Goal: Task Accomplishment & Management: Manage account settings

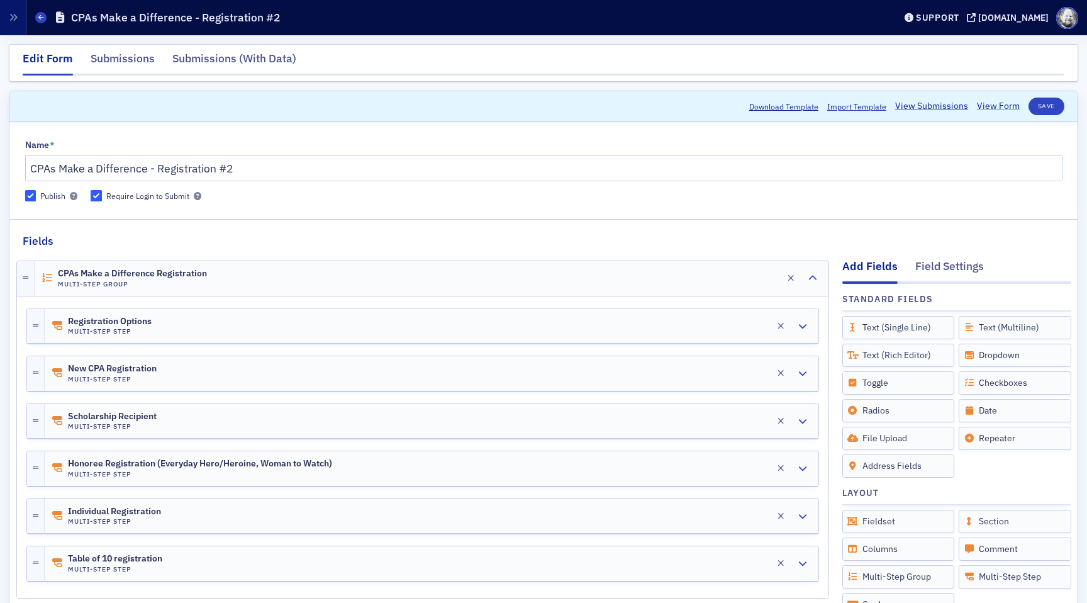
click at [991, 103] on link "View Form" at bounding box center [998, 105] width 43 height 13
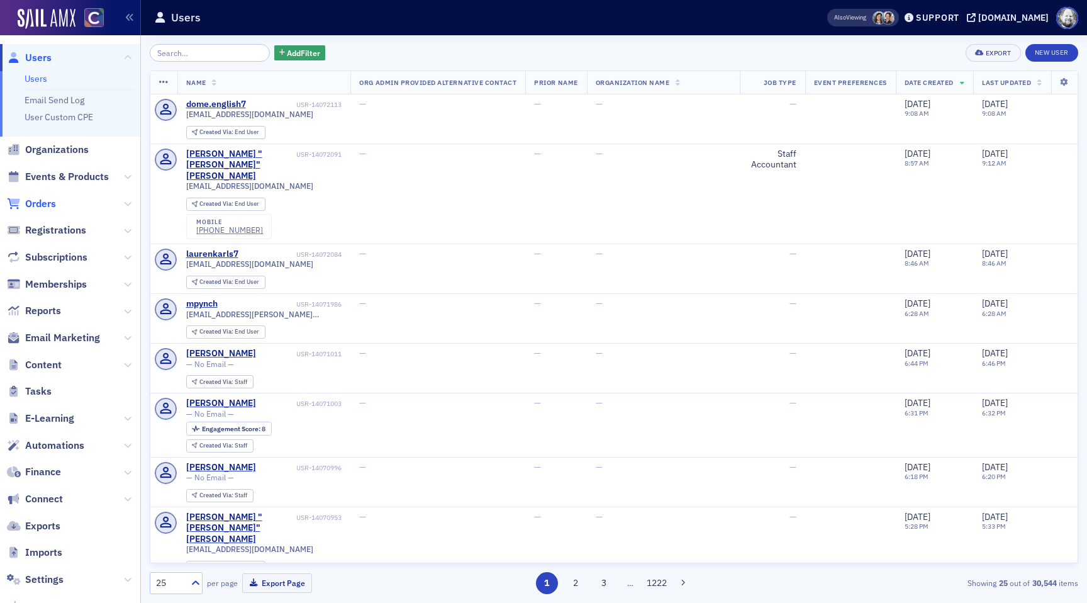
click at [44, 204] on span "Orders" at bounding box center [40, 204] width 31 height 14
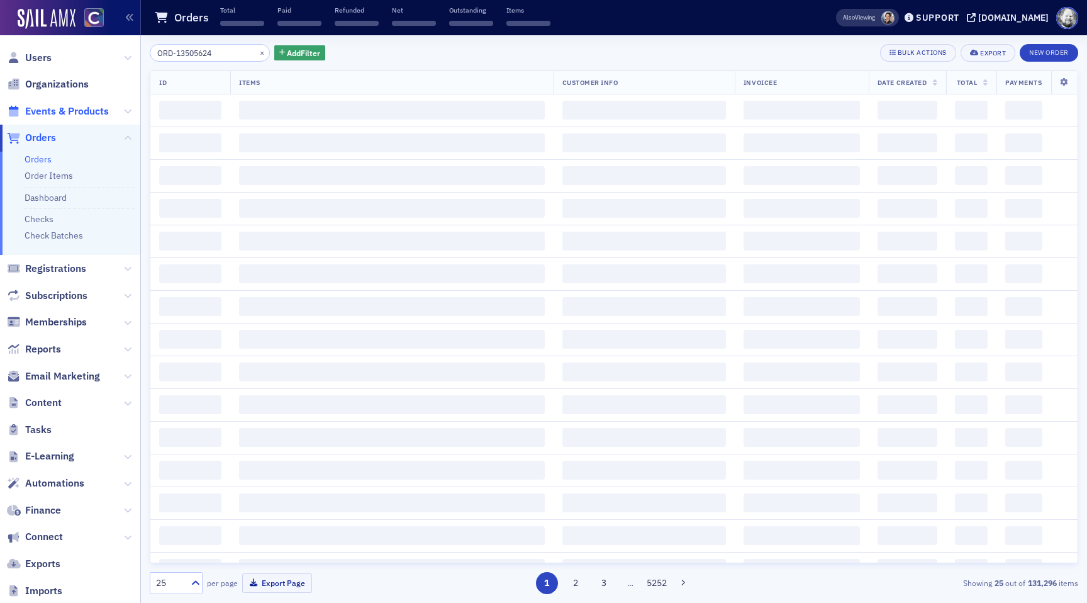
type input "ORD-13505624"
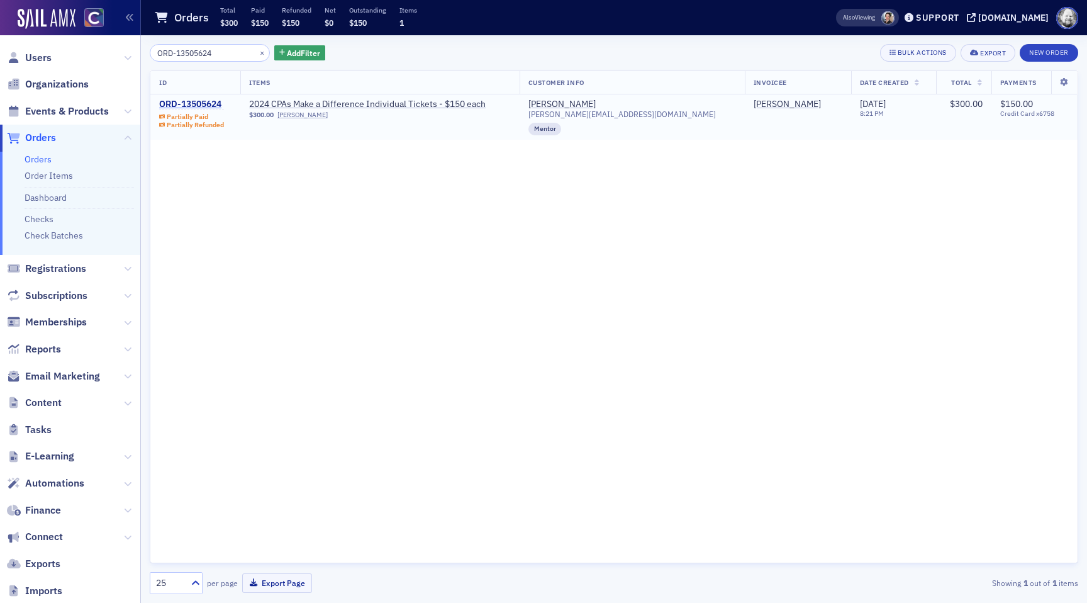
click at [189, 106] on div "ORD-13505624" at bounding box center [191, 104] width 65 height 11
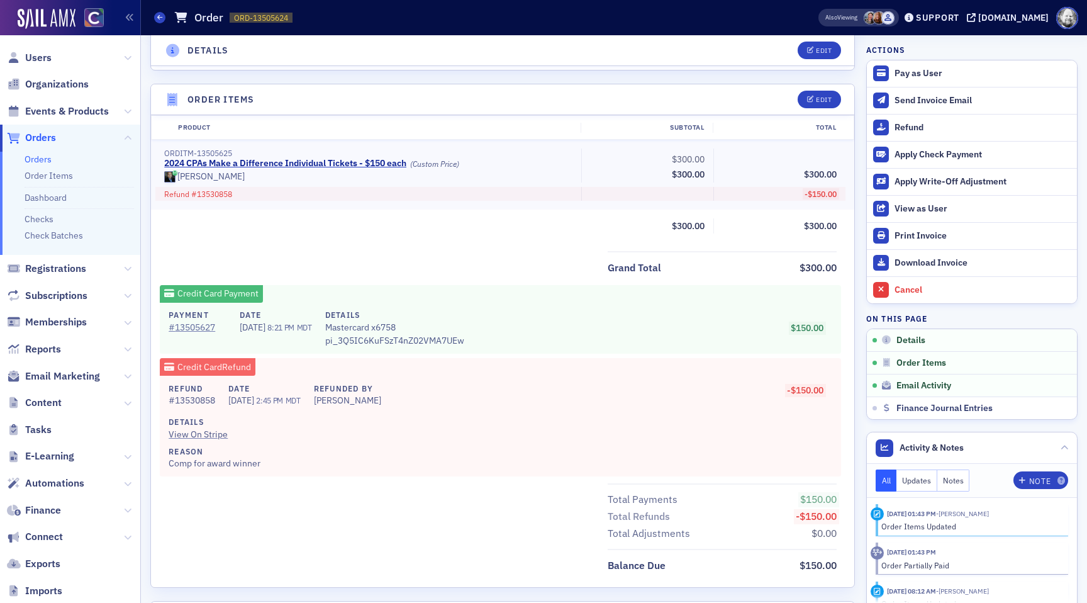
scroll to position [382, 0]
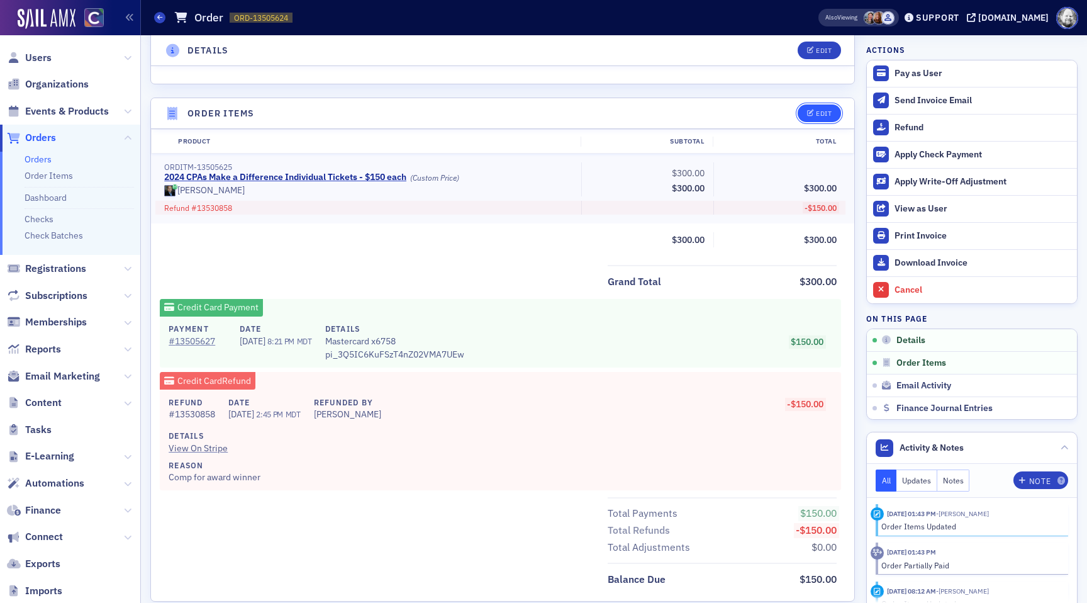
click at [829, 110] on div "Edit" at bounding box center [824, 113] width 16 height 7
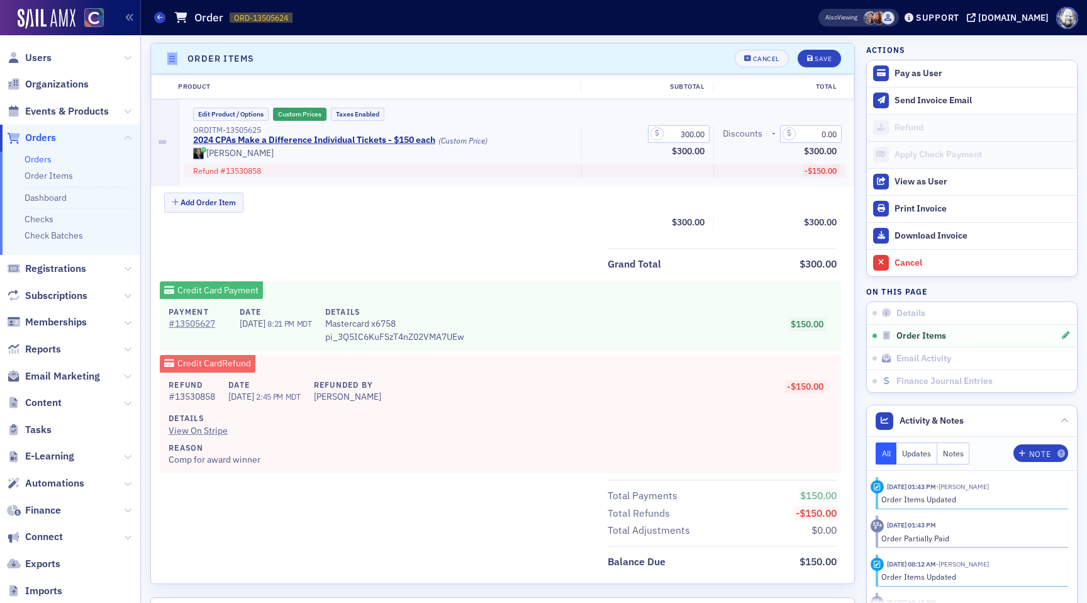
scroll to position [438, 0]
click at [758, 60] on div "Cancel" at bounding box center [766, 57] width 26 height 7
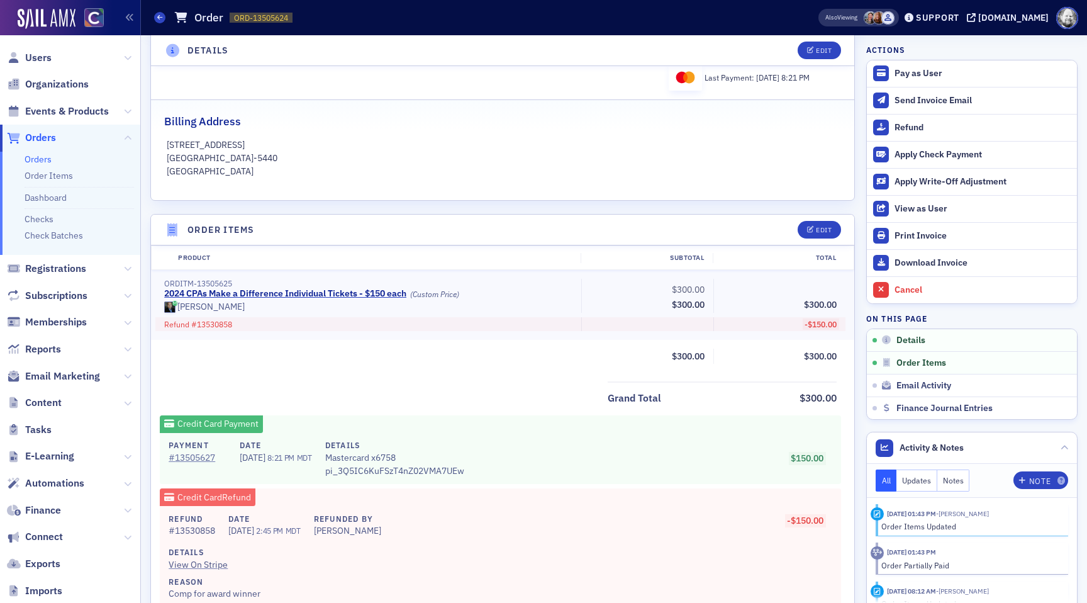
scroll to position [277, 0]
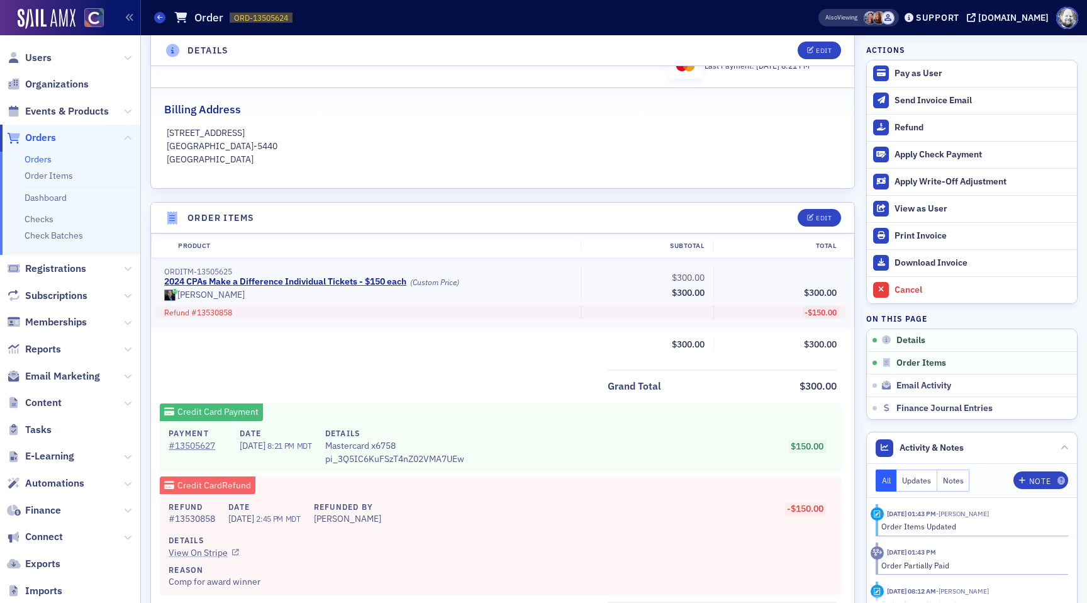
click at [209, 547] on link "View On Stripe" at bounding box center [496, 552] width 655 height 13
click at [829, 219] on div "Edit" at bounding box center [824, 218] width 16 height 7
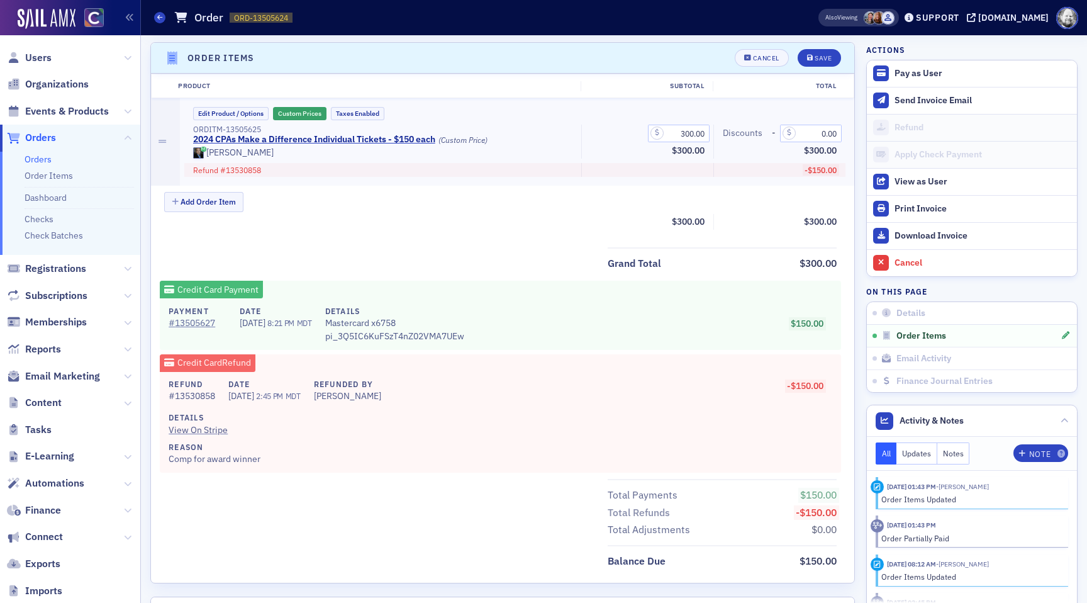
scroll to position [438, 0]
click at [820, 54] on div "Save" at bounding box center [823, 57] width 17 height 7
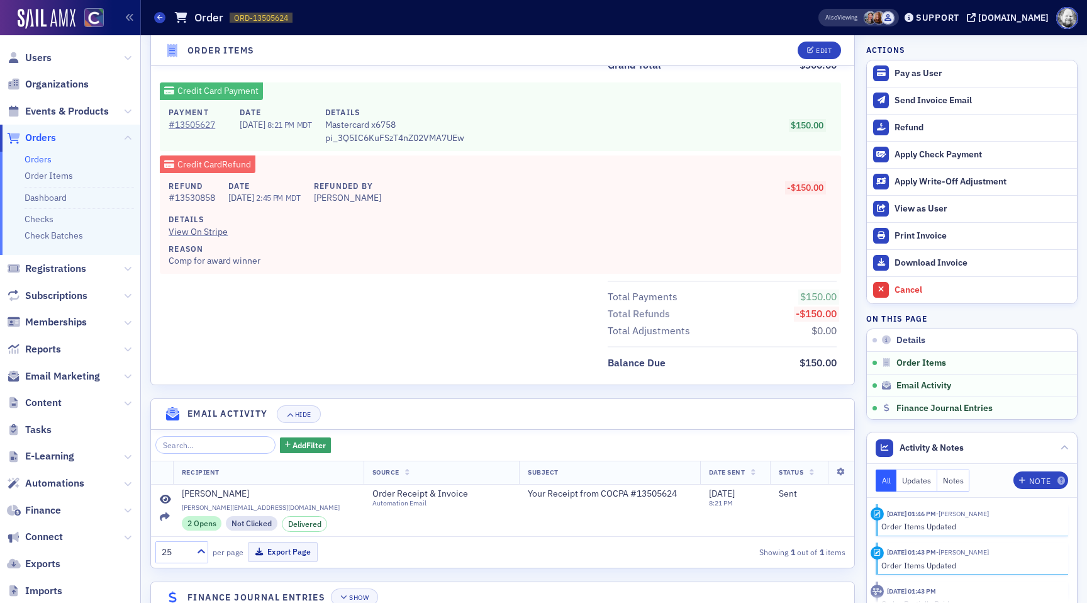
scroll to position [630, 0]
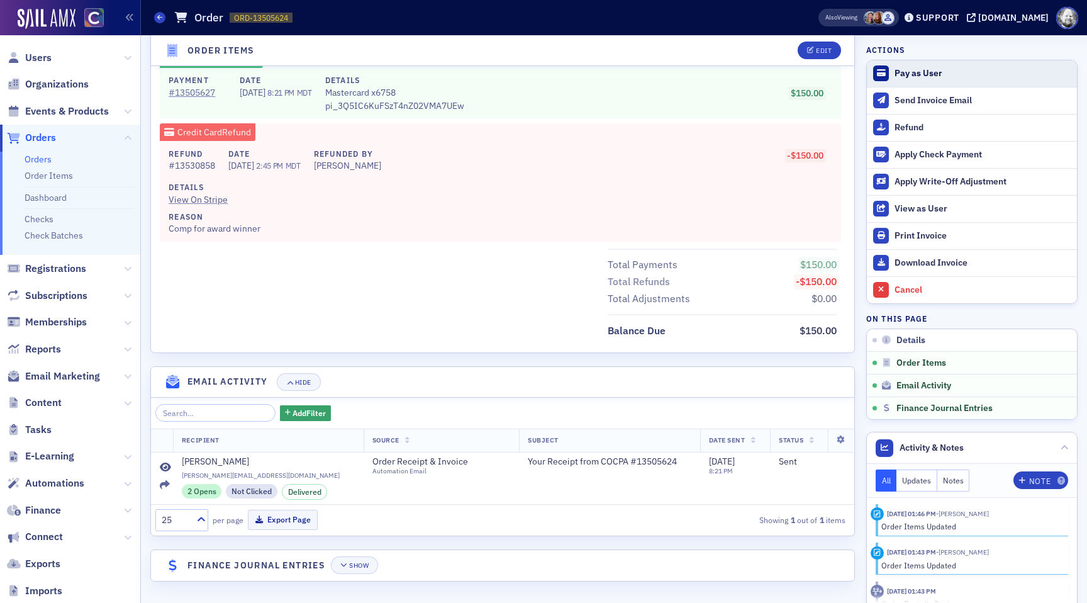
click at [932, 70] on div "Pay as User" at bounding box center [983, 73] width 176 height 11
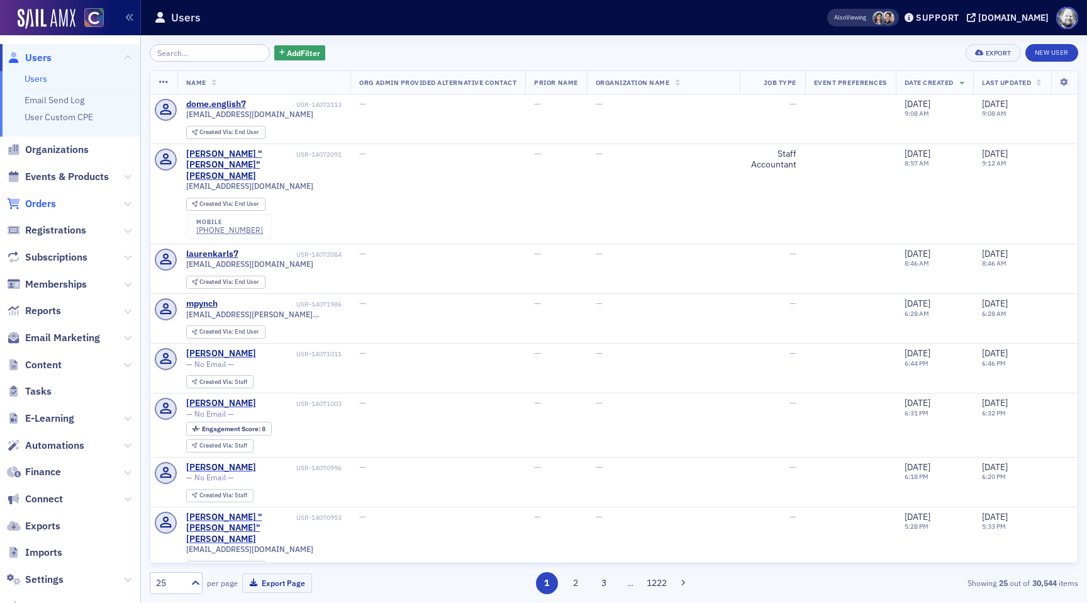
click at [48, 206] on span "Orders" at bounding box center [40, 204] width 31 height 14
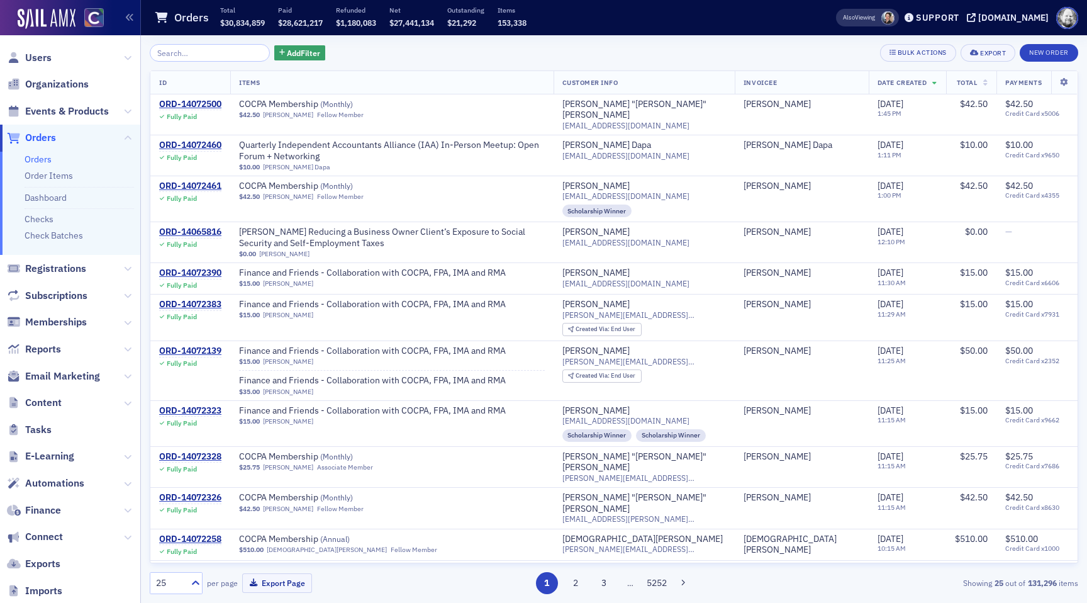
click at [235, 51] on input "search" at bounding box center [210, 53] width 120 height 18
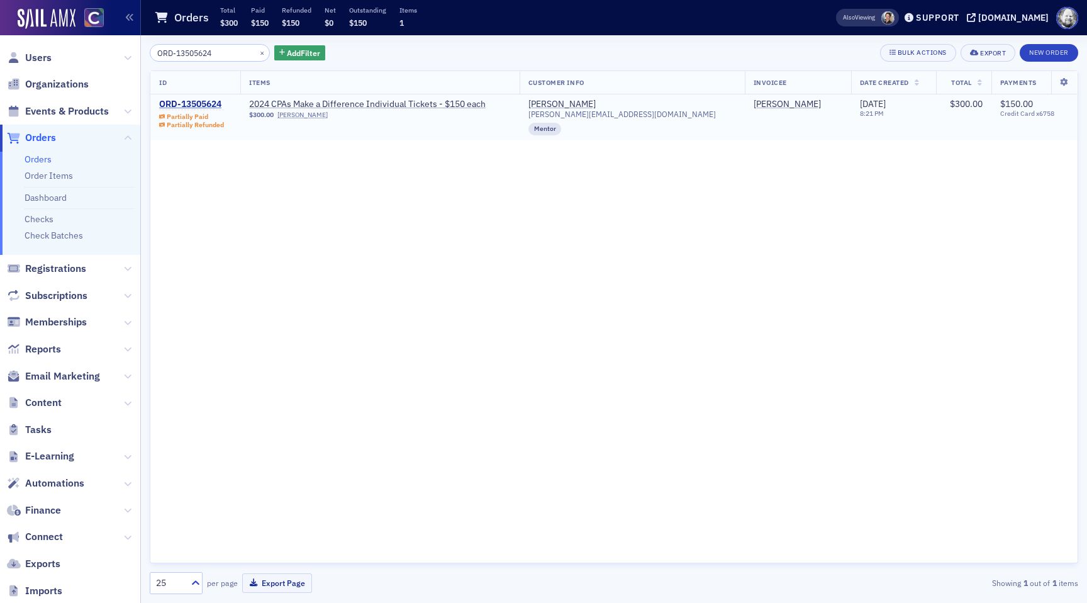
type input "ORD-13505624"
click at [204, 104] on div "ORD-13505624" at bounding box center [191, 104] width 65 height 11
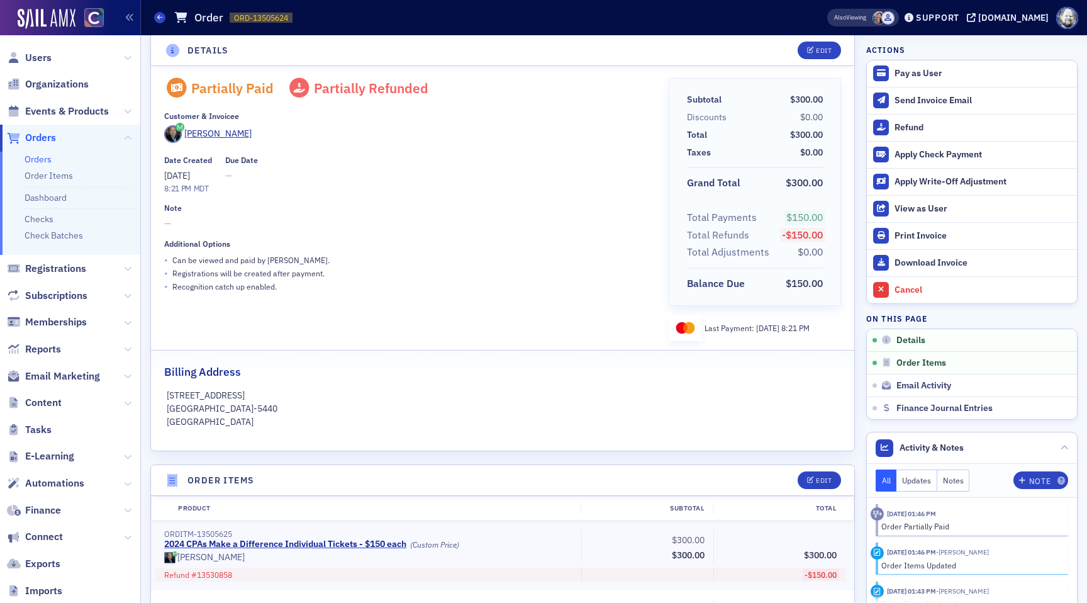
scroll to position [8, 0]
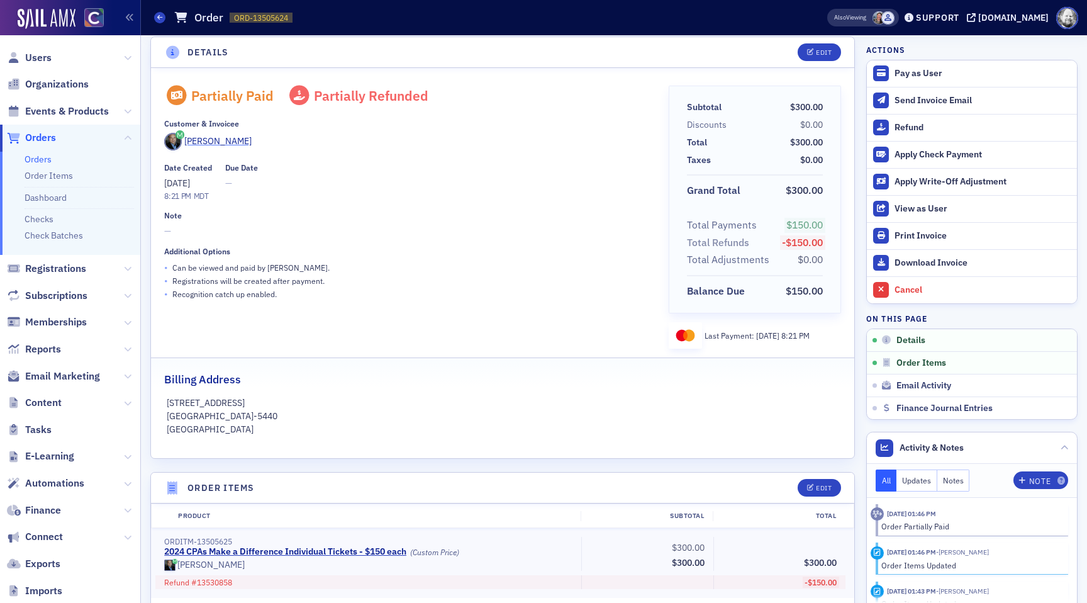
click at [199, 142] on div "Jim Gilbert" at bounding box center [217, 141] width 67 height 13
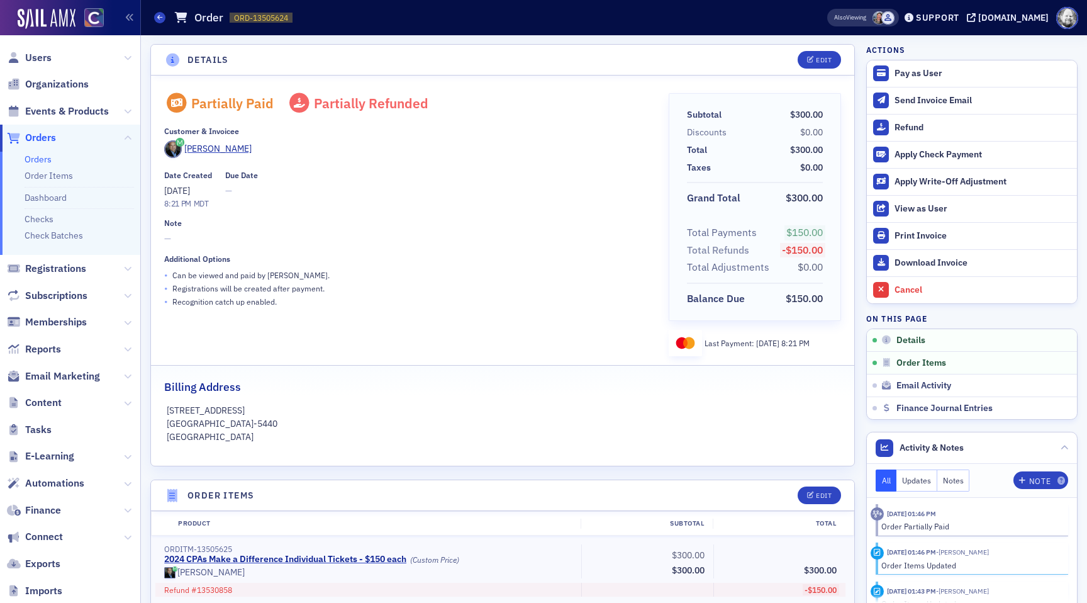
click at [895, 16] on span at bounding box center [887, 17] width 13 height 13
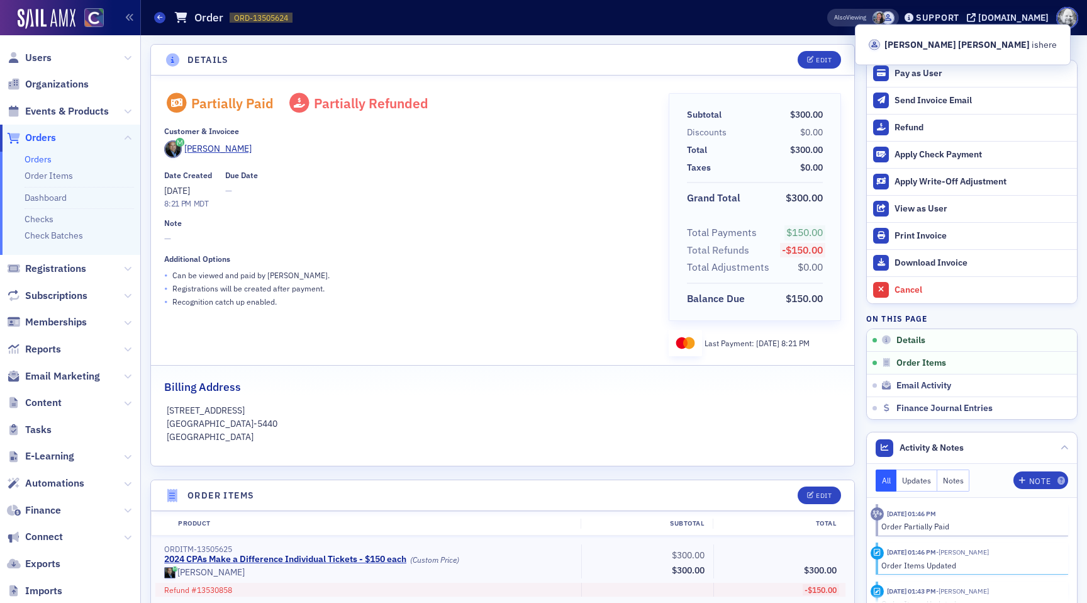
click at [886, 18] on span at bounding box center [879, 17] width 13 height 13
click at [663, 65] on header "Details Edit" at bounding box center [502, 60] width 703 height 31
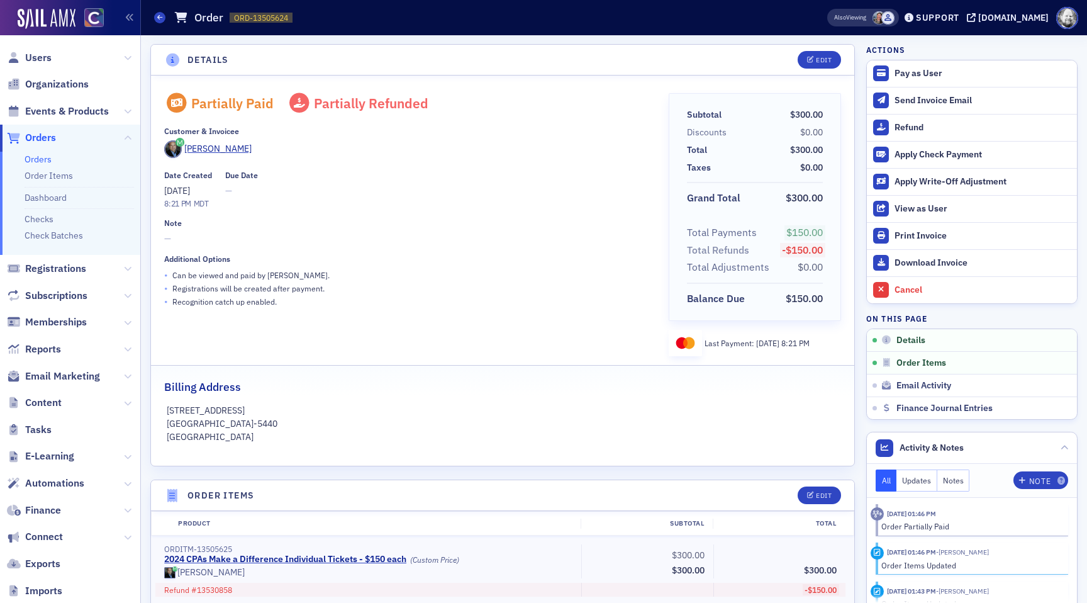
click at [466, 150] on div "Jim Gilbert" at bounding box center [407, 150] width 486 height 21
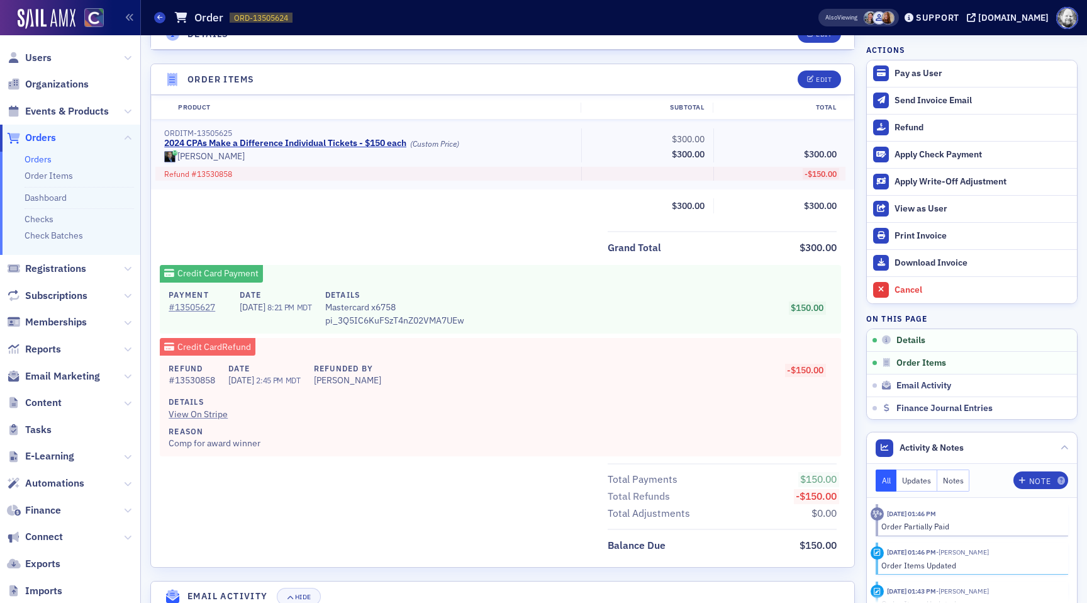
scroll to position [492, 0]
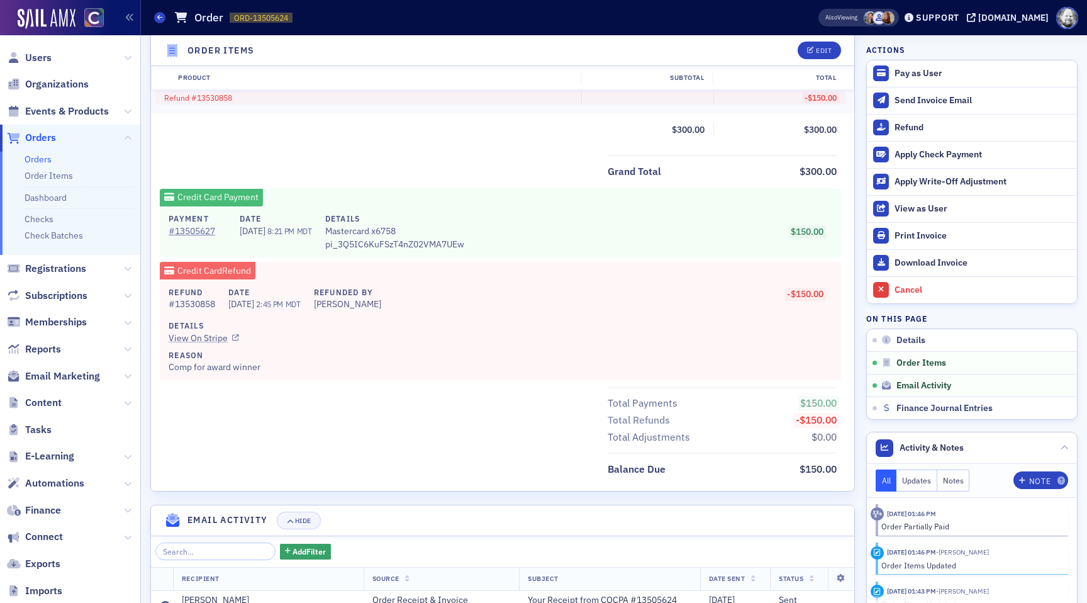
click at [194, 338] on link "View On Stripe" at bounding box center [496, 338] width 655 height 13
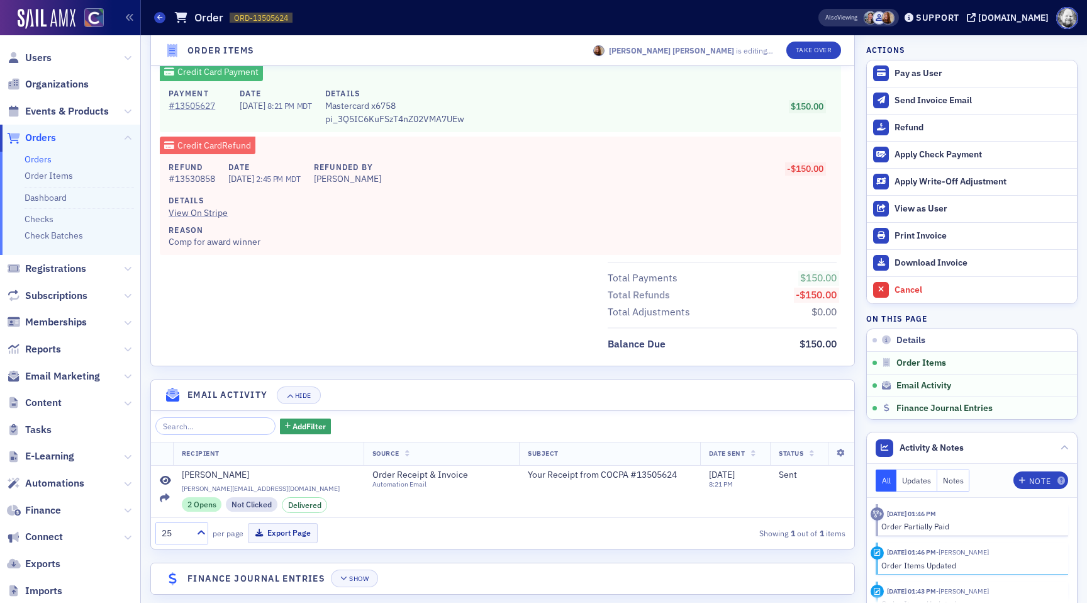
scroll to position [618, 0]
click at [337, 581] on button "Show" at bounding box center [354, 577] width 47 height 18
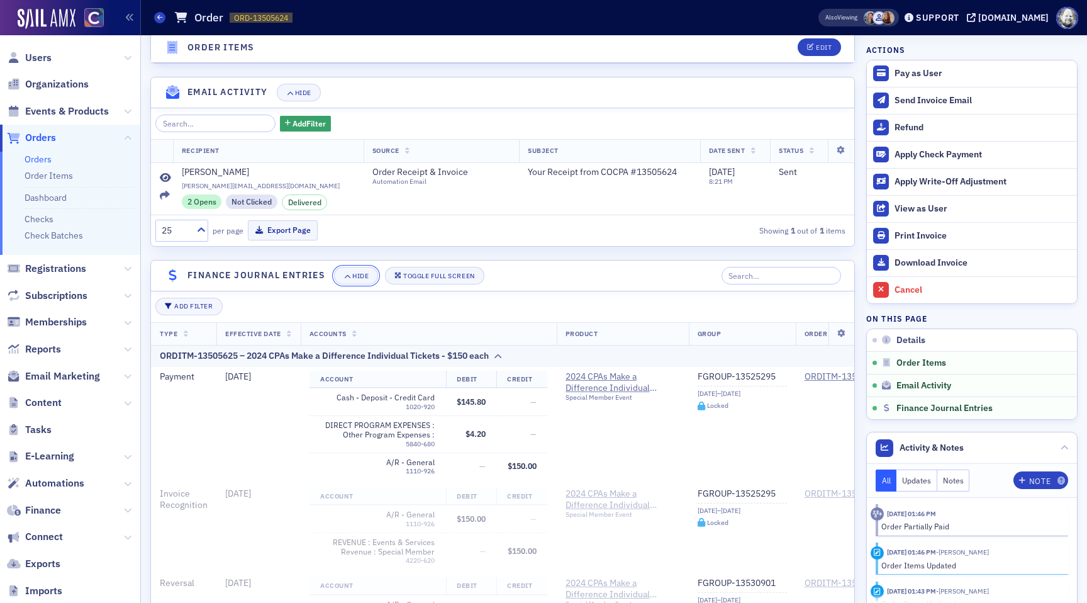
scroll to position [328, 0]
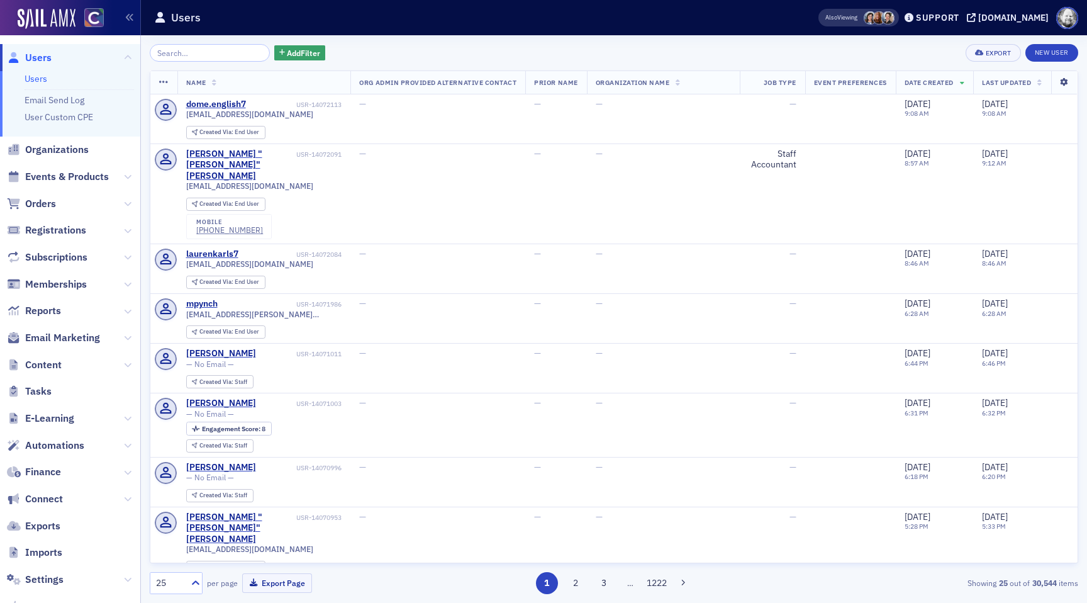
click at [1069, 81] on icon at bounding box center [1064, 83] width 26 height 8
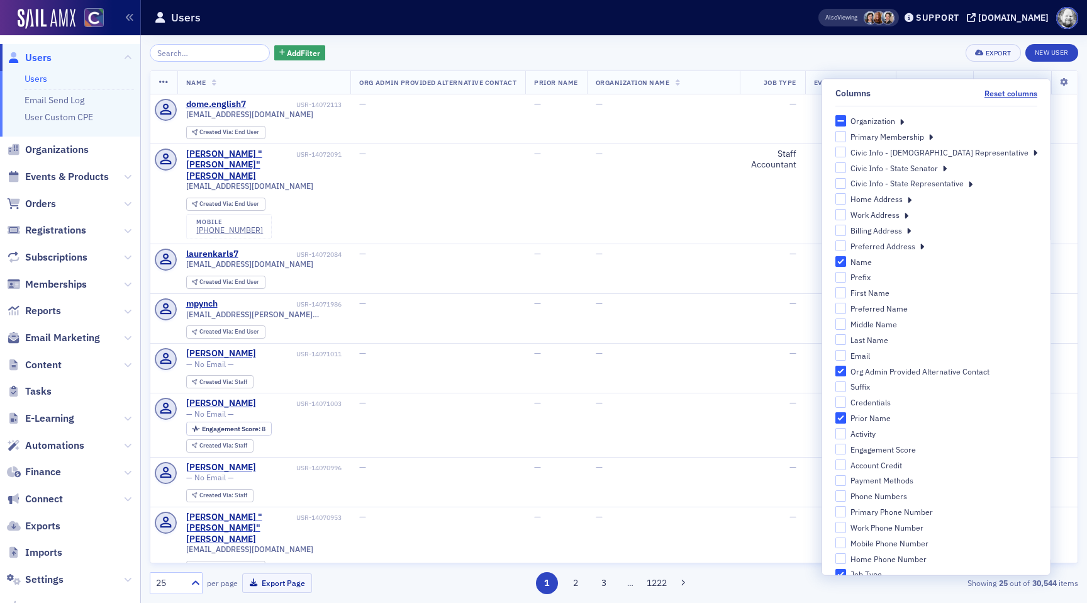
click at [900, 213] on div "Work Address" at bounding box center [875, 214] width 49 height 11
click at [846, 213] on input "Work Address" at bounding box center [840, 214] width 11 height 11
checkbox input "true"
click at [696, 48] on div "Add Filter Export New User" at bounding box center [614, 53] width 929 height 18
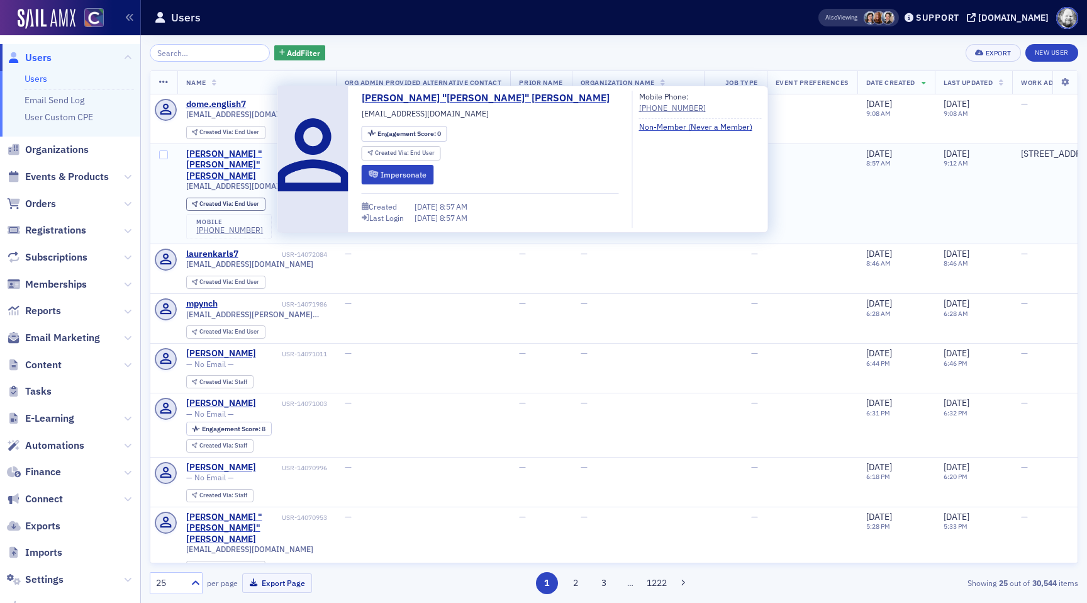
click at [223, 151] on div "[PERSON_NAME] "[PERSON_NAME]" [PERSON_NAME]" at bounding box center [232, 164] width 93 height 33
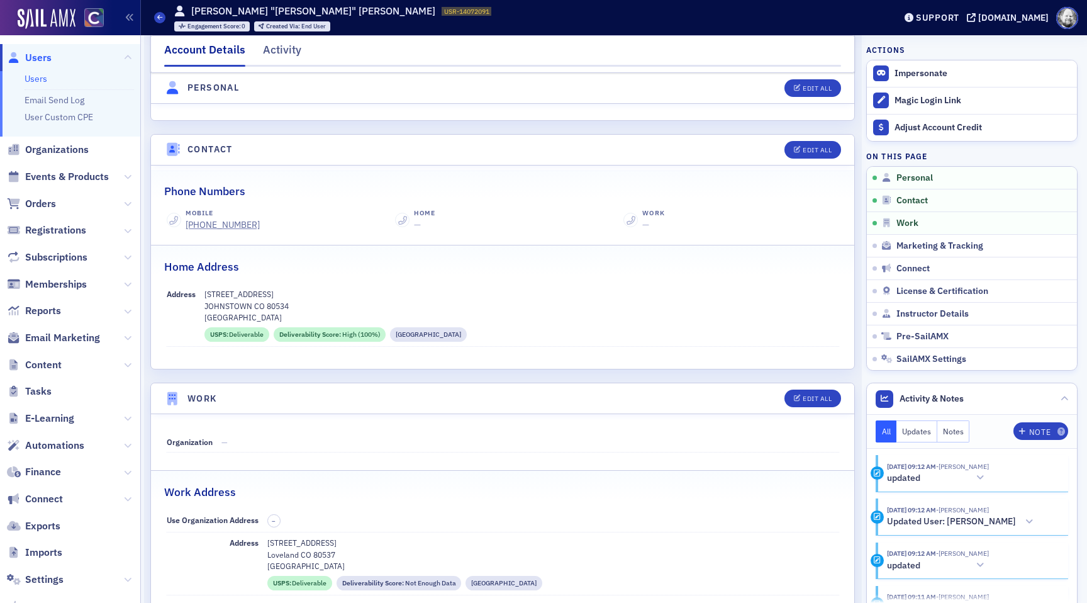
scroll to position [462, 0]
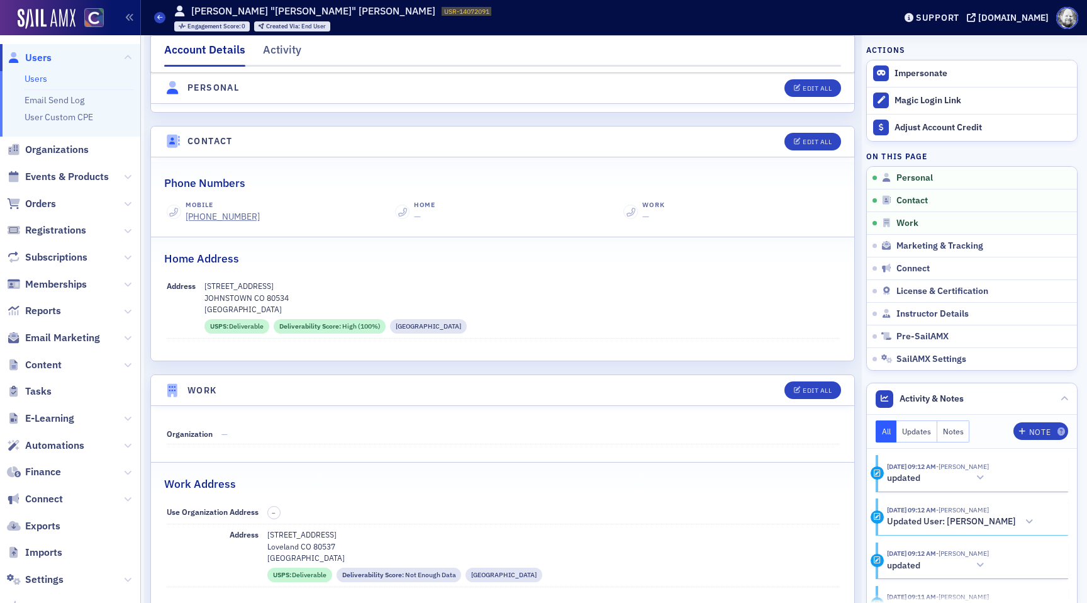
click at [462, 309] on p "[GEOGRAPHIC_DATA]" at bounding box center [521, 308] width 635 height 11
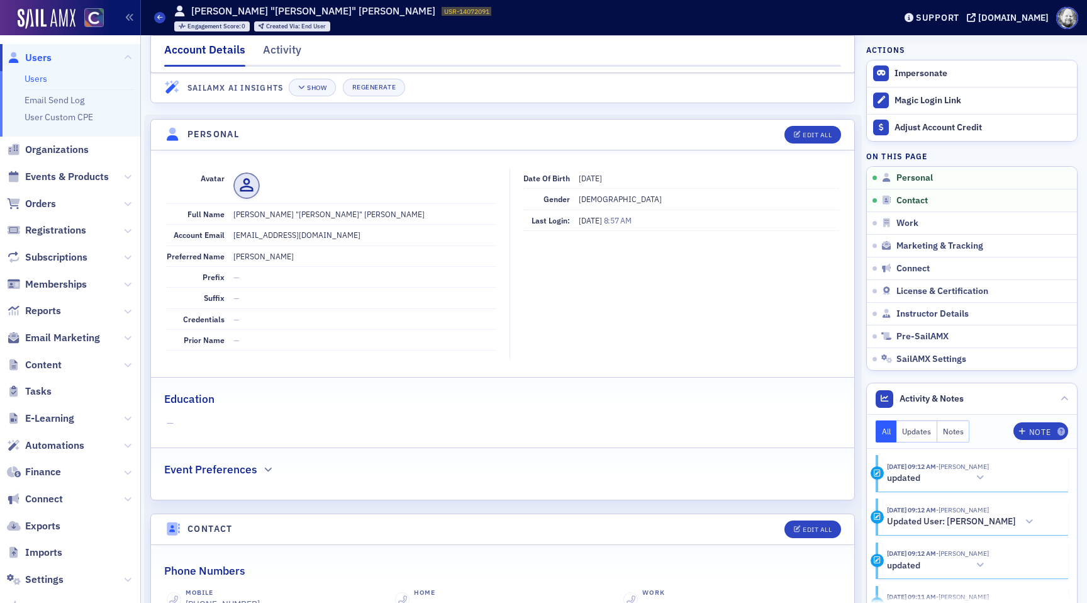
scroll to position [28, 0]
